Goal: Navigation & Orientation: Find specific page/section

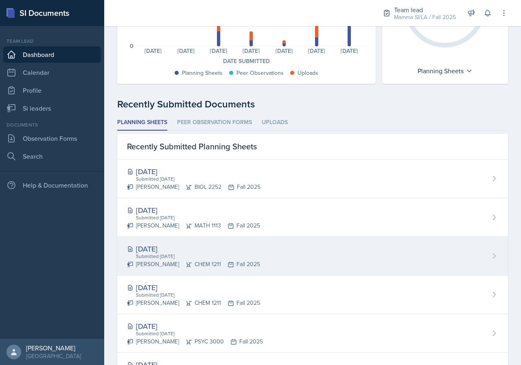
scroll to position [163, 0]
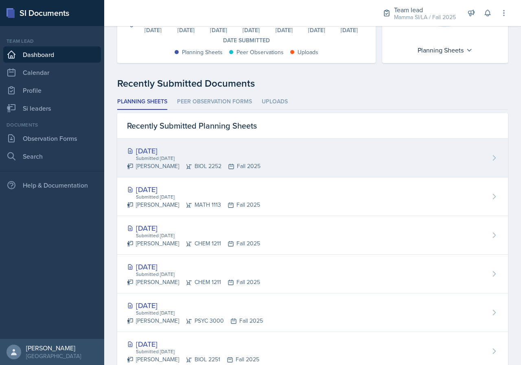
click at [184, 154] on div "[DATE]" at bounding box center [194, 150] width 134 height 11
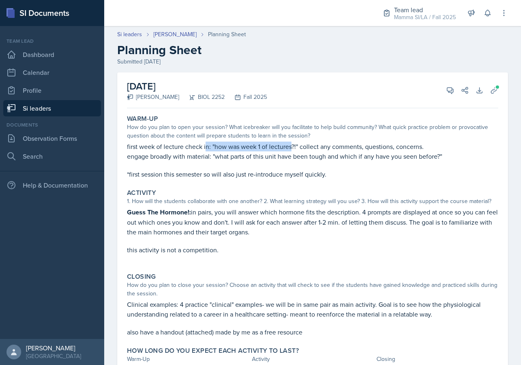
drag, startPoint x: 206, startPoint y: 145, endPoint x: 292, endPoint y: 145, distance: 85.5
click at [292, 145] on p "first week of lecture check in: "how was week 1 of lectures?!" collect any comm…" at bounding box center [312, 147] width 371 height 10
drag, startPoint x: 346, startPoint y: 148, endPoint x: 355, endPoint y: 150, distance: 8.8
click at [353, 150] on p "first week of lecture check in: "how was week 1 of lectures?!" collect any comm…" at bounding box center [312, 147] width 371 height 10
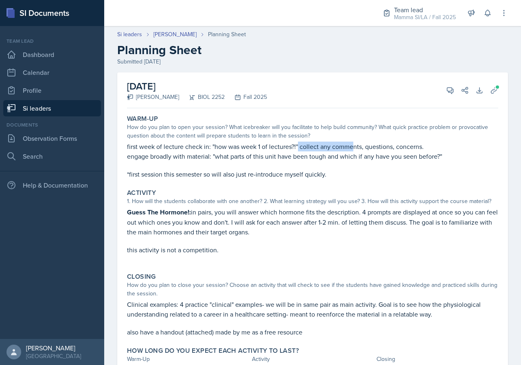
click at [355, 150] on p "first week of lecture check in: "how was week 1 of lectures?!" collect any comm…" at bounding box center [312, 147] width 371 height 10
click at [323, 217] on p "Guess The Hormone!: in pairs, you will answer which hormone fits the descriptio…" at bounding box center [312, 222] width 371 height 30
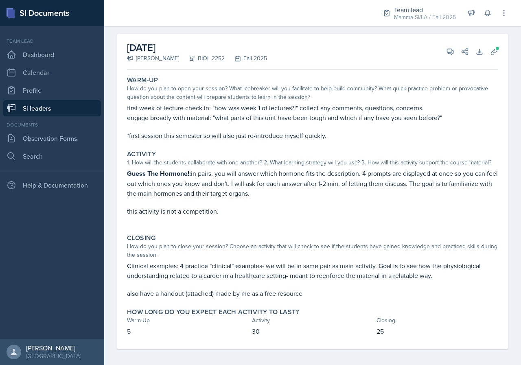
scroll to position [41, 0]
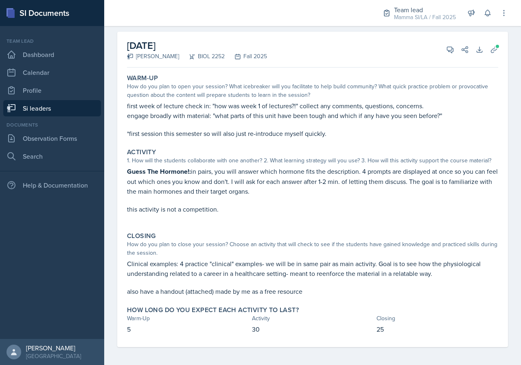
click at [81, 104] on link "Si leaders" at bounding box center [52, 108] width 98 height 16
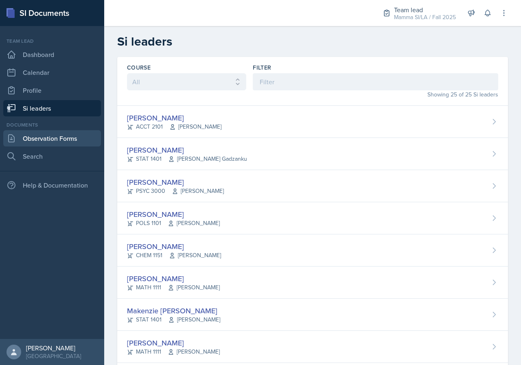
click at [65, 134] on link "Observation Forms" at bounding box center [52, 138] width 98 height 16
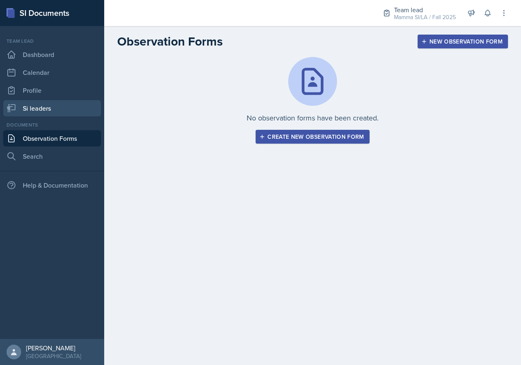
click at [66, 112] on link "Si leaders" at bounding box center [52, 108] width 98 height 16
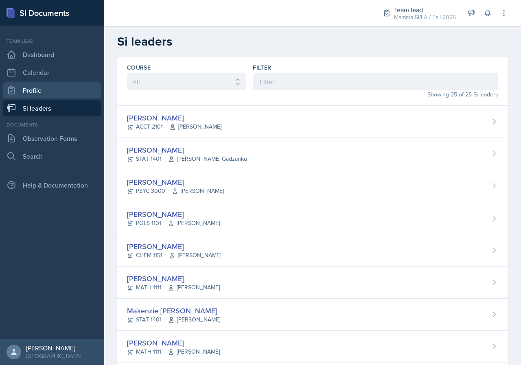
click at [64, 95] on link "Profile" at bounding box center [52, 90] width 98 height 16
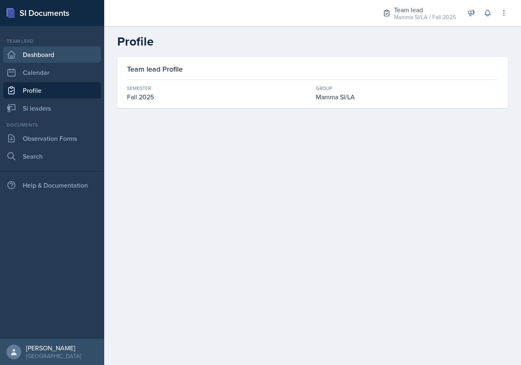
click at [57, 56] on link "Dashboard" at bounding box center [52, 54] width 98 height 16
